Goal: Task Accomplishment & Management: Complete application form

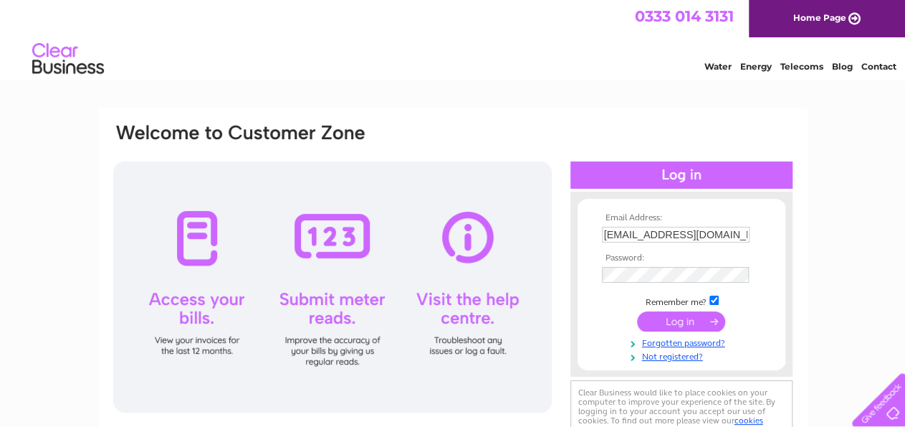
click at [686, 326] on input "submit" at bounding box center [681, 321] width 88 height 20
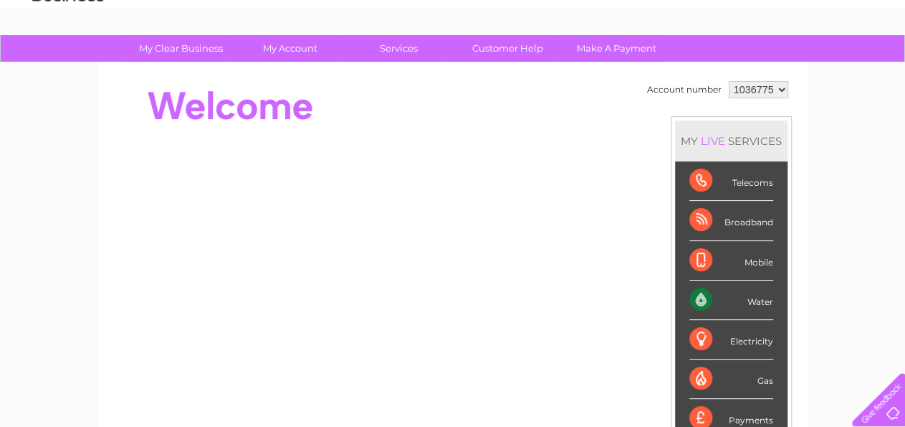
scroll to position [75, 0]
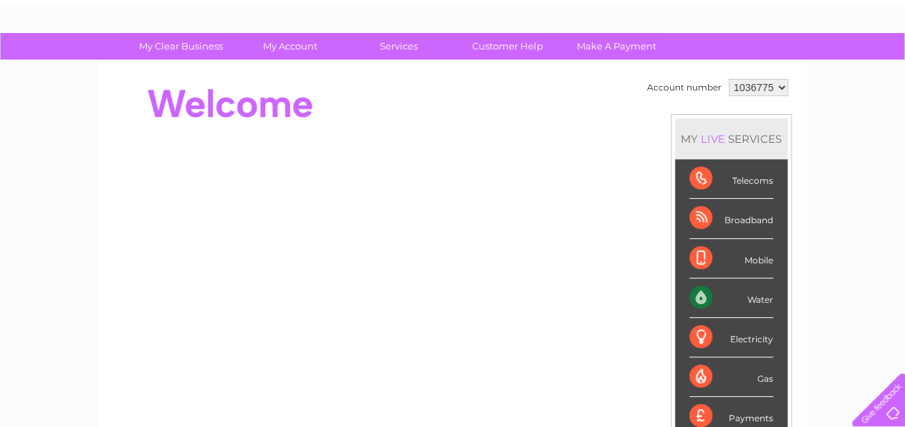
click at [729, 79] on select "1036775" at bounding box center [759, 87] width 60 height 17
click at [780, 84] on select "1036775" at bounding box center [759, 87] width 60 height 17
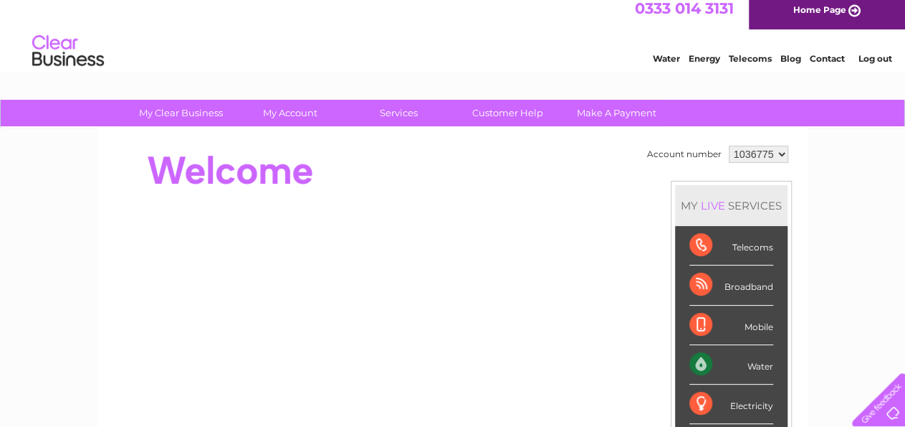
scroll to position [0, 0]
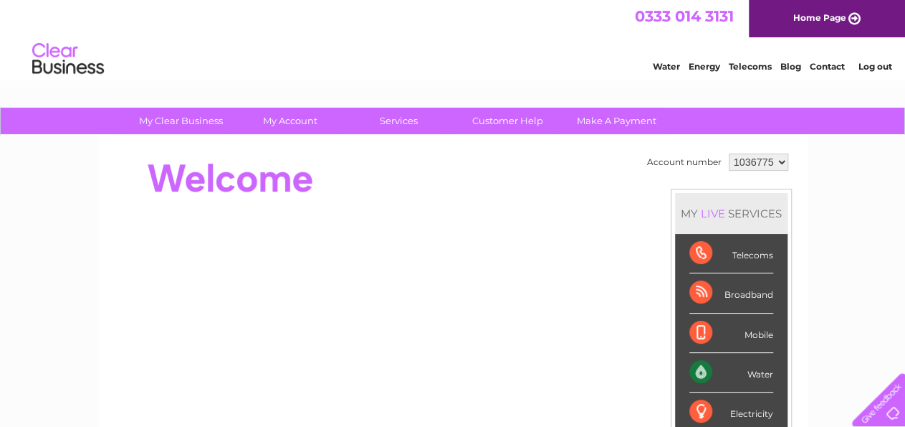
click at [877, 72] on link "Log out" at bounding box center [875, 66] width 34 height 11
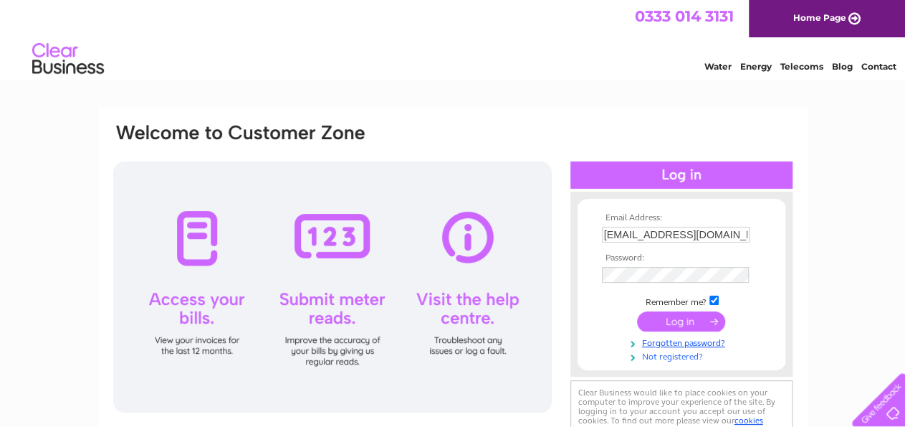
click at [653, 355] on link "Not registered?" at bounding box center [683, 355] width 163 height 14
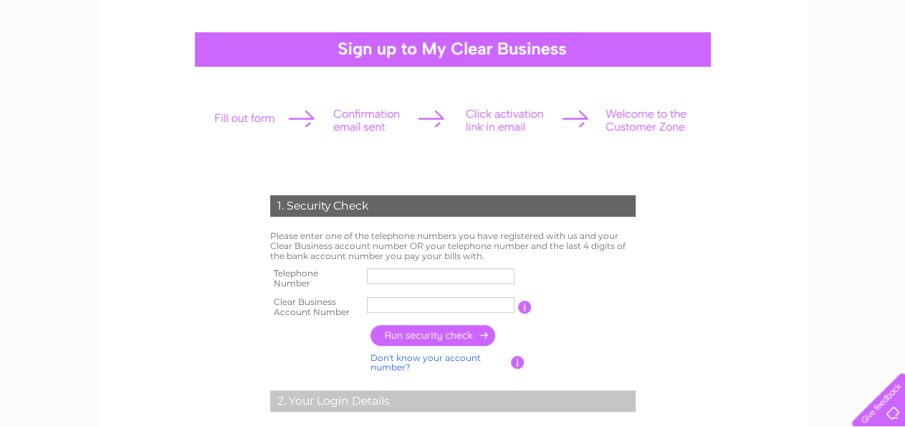
scroll to position [149, 0]
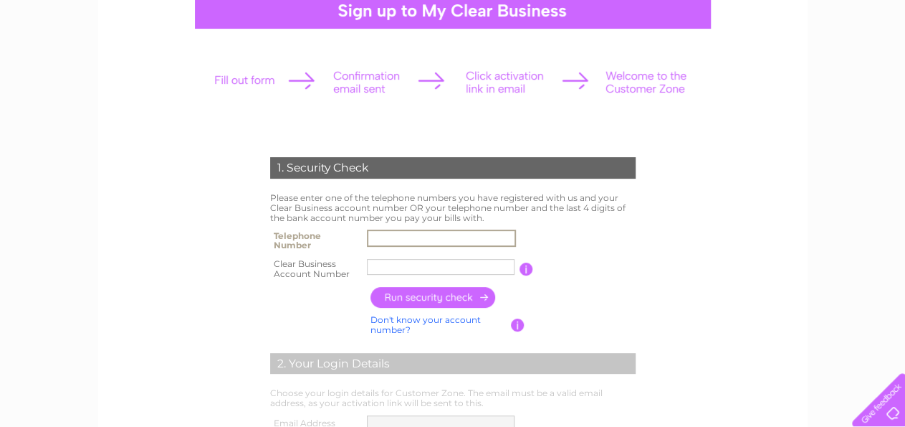
click at [445, 233] on input "text" at bounding box center [441, 237] width 149 height 17
type input "07388875098"
click at [404, 274] on input "text" at bounding box center [441, 266] width 149 height 17
type input "1122435"
click at [391, 298] on input "button" at bounding box center [434, 297] width 126 height 21
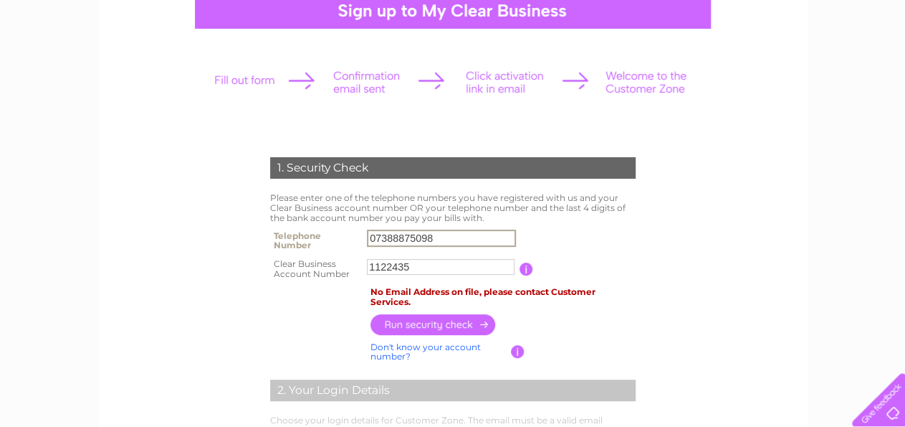
click at [421, 233] on input "07388875098" at bounding box center [441, 237] width 149 height 17
click at [455, 323] on input "button" at bounding box center [434, 324] width 126 height 21
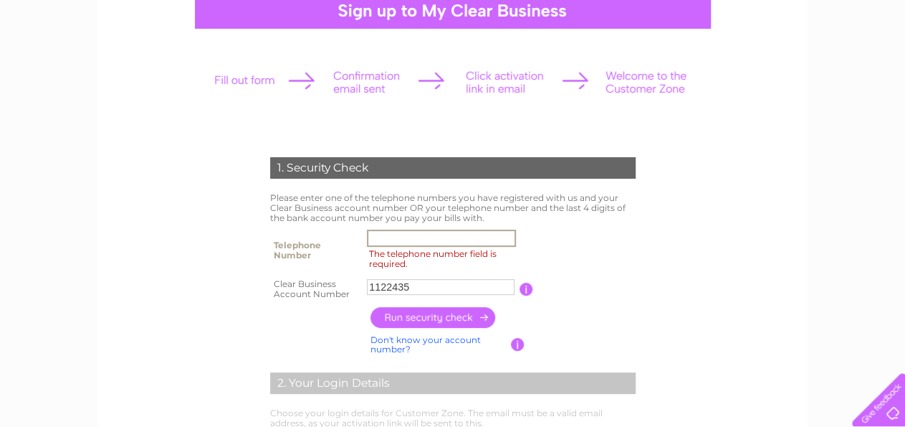
click at [434, 236] on input "The telephone number field is required." at bounding box center [441, 237] width 149 height 17
click at [417, 315] on input "button" at bounding box center [434, 317] width 126 height 21
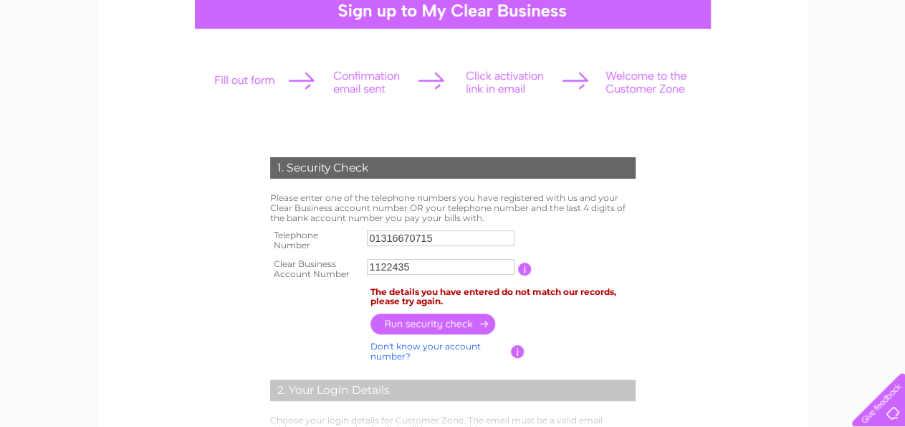
click at [424, 237] on input "01316670715" at bounding box center [441, 238] width 148 height 16
click at [424, 237] on input "01316670715" at bounding box center [441, 237] width 149 height 17
type input "07388875098"
click at [412, 325] on input "button" at bounding box center [434, 323] width 126 height 21
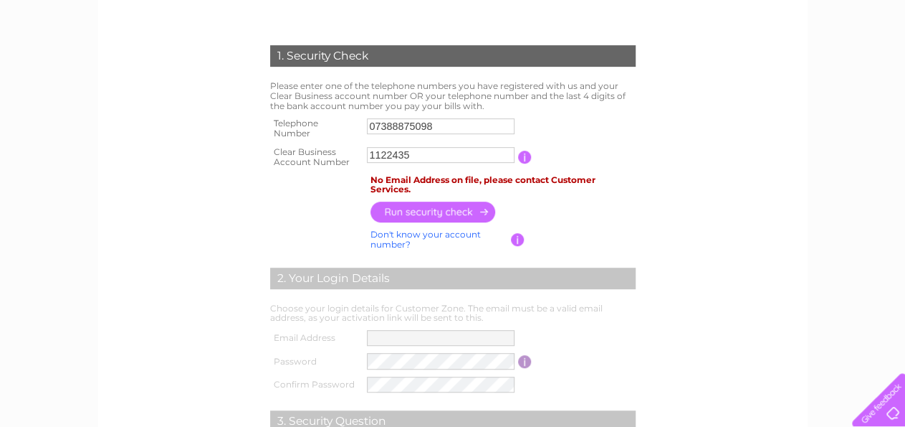
scroll to position [298, 0]
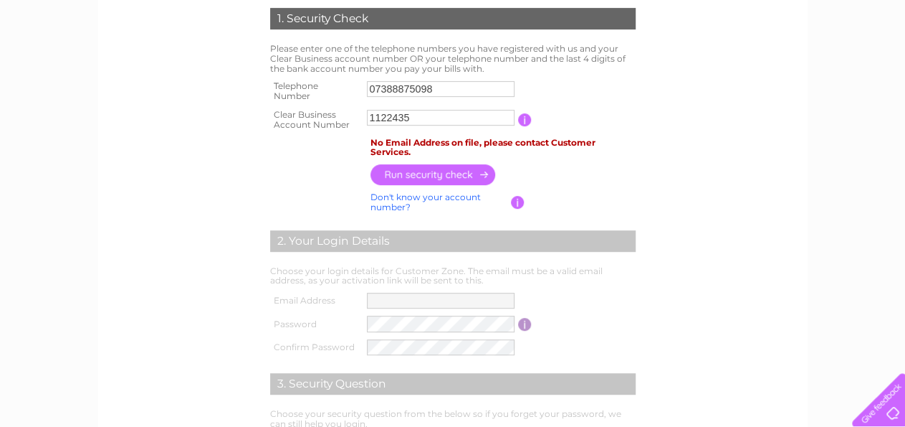
click at [455, 193] on link "Don't know your account number?" at bounding box center [426, 201] width 110 height 21
click at [515, 203] on input "button" at bounding box center [518, 202] width 14 height 13
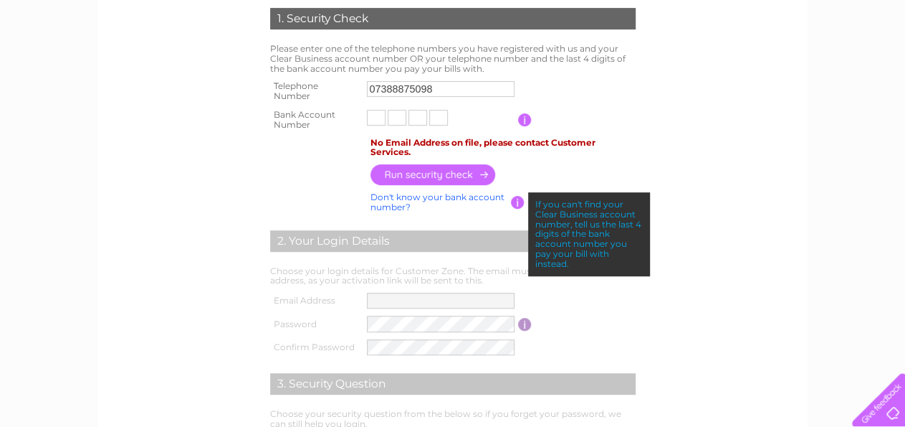
click at [904, 303] on div "1. Security Check Please enter one of the telephone numbers you have registered…" at bounding box center [452, 306] width 905 height 994
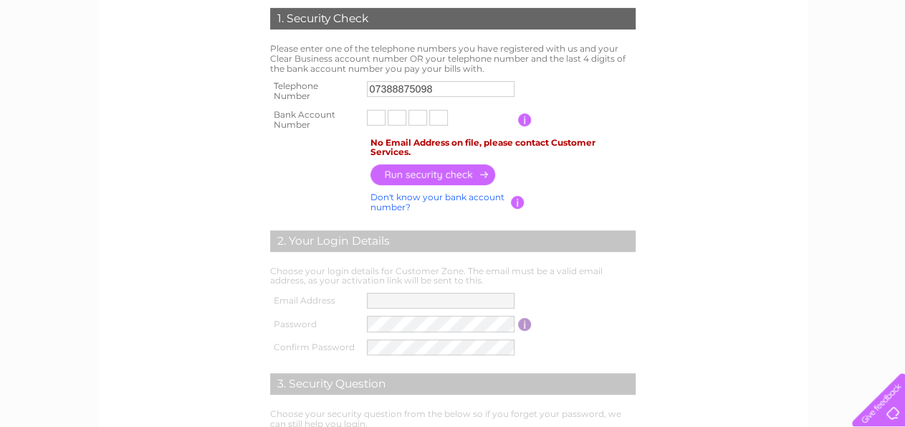
click at [511, 197] on input "button" at bounding box center [518, 202] width 14 height 13
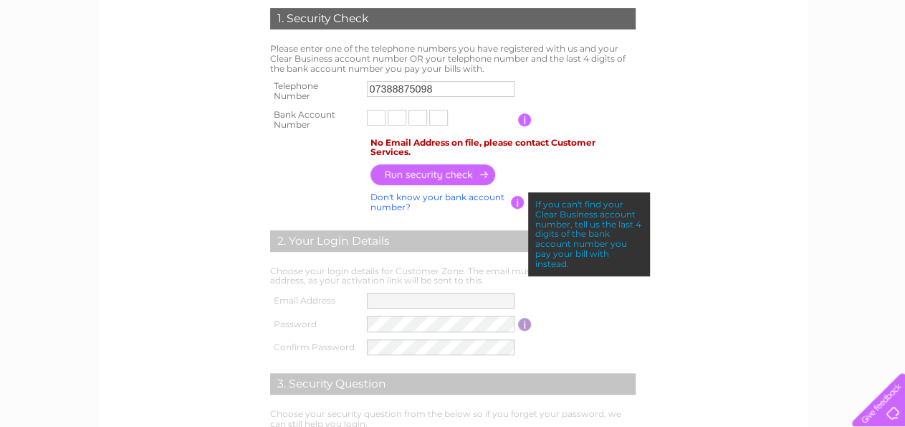
click at [476, 197] on link "Don't know your bank account number?" at bounding box center [438, 201] width 134 height 21
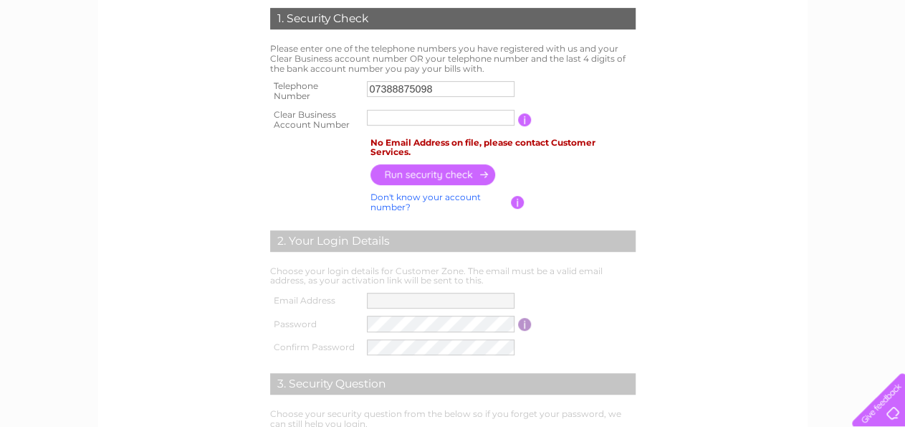
click at [513, 199] on input "button" at bounding box center [518, 202] width 14 height 13
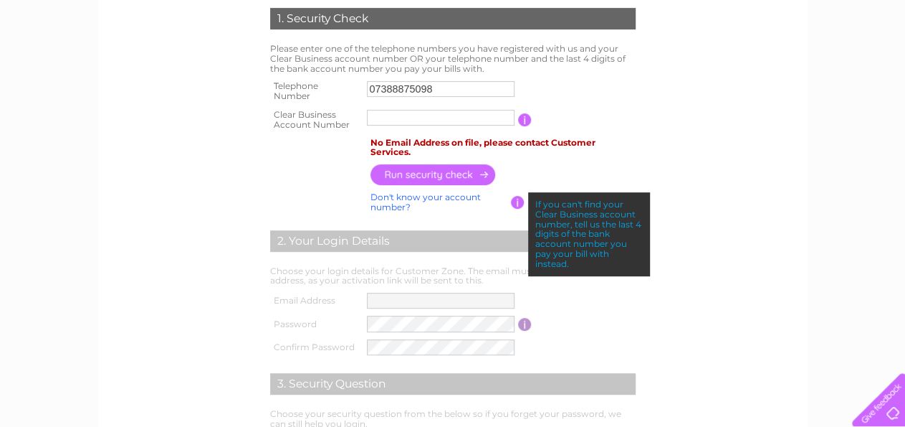
click at [428, 113] on input "text" at bounding box center [441, 118] width 148 height 16
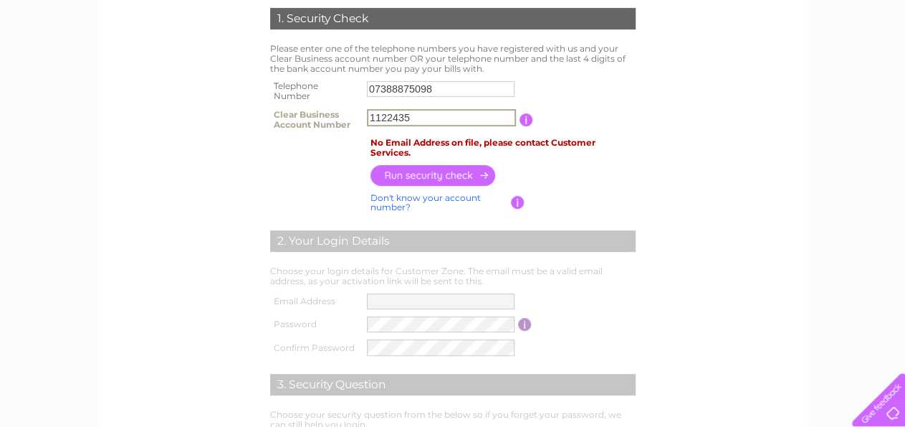
click at [428, 113] on input "1122435" at bounding box center [441, 117] width 149 height 17
click at [525, 122] on input "button" at bounding box center [525, 119] width 14 height 13
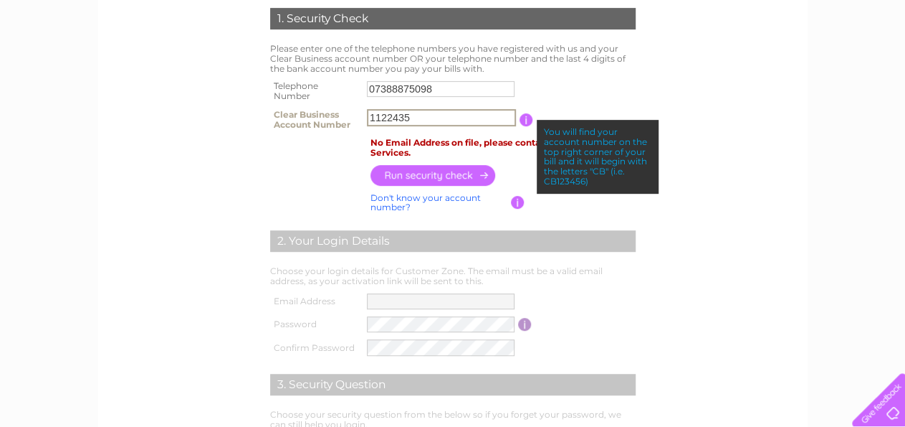
click at [368, 121] on input "1122435" at bounding box center [441, 117] width 149 height 17
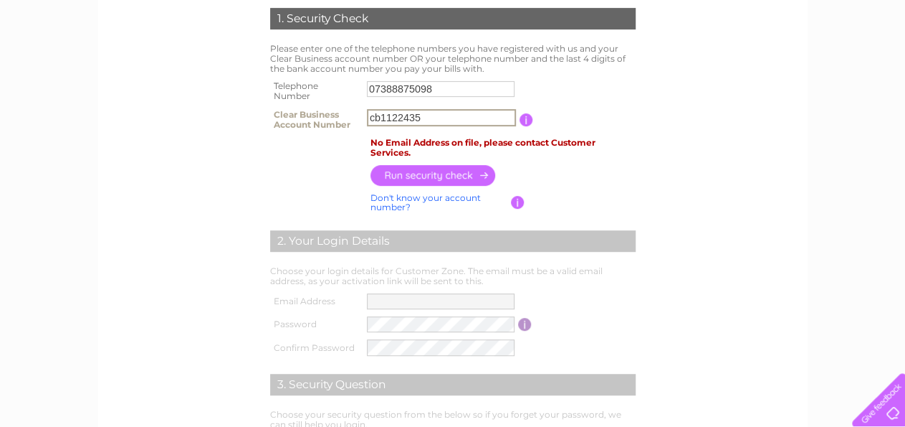
type input "cb1122435"
click at [401, 176] on input "button" at bounding box center [434, 174] width 126 height 21
